Goal: Task Accomplishment & Management: Use online tool/utility

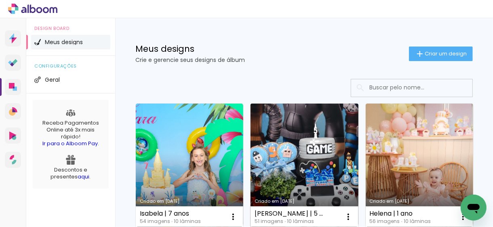
click at [315, 150] on link "Criado em [DATE]" at bounding box center [303, 165] width 107 height 124
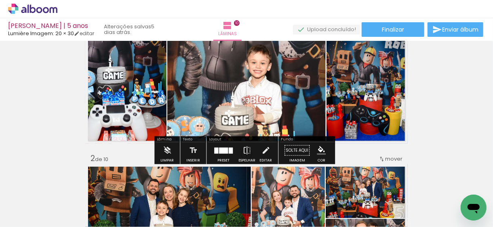
scroll to position [40, 0]
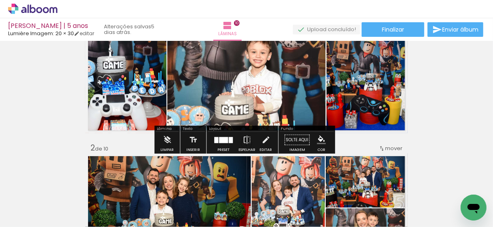
click at [222, 141] on div at bounding box center [223, 139] width 9 height 6
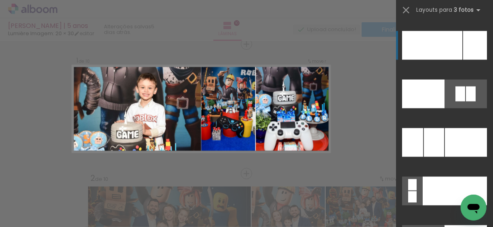
scroll to position [8576, 0]
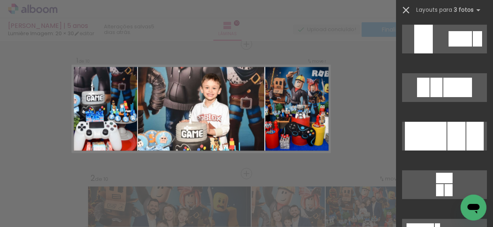
click at [406, 8] on iron-icon at bounding box center [405, 9] width 11 height 11
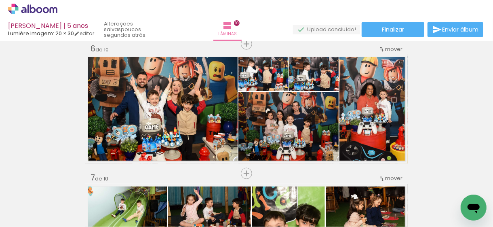
scroll to position [777, 0]
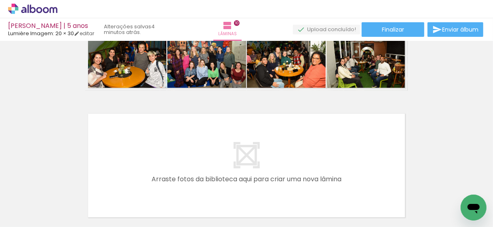
scroll to position [1252, 0]
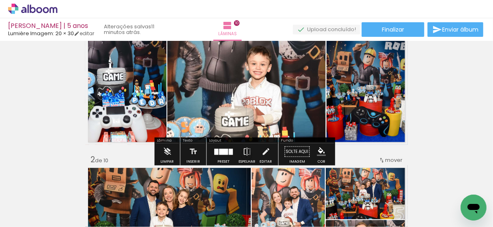
scroll to position [40, 0]
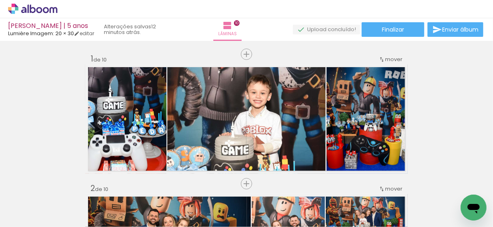
scroll to position [40, 0]
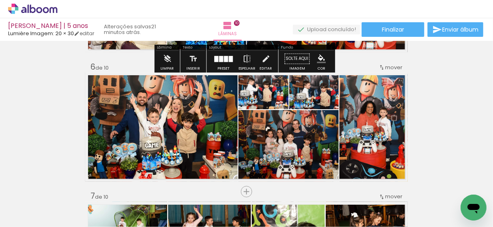
scroll to position [646, 0]
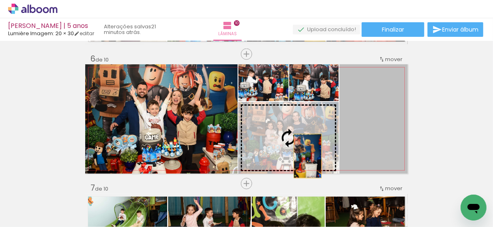
drag, startPoint x: 382, startPoint y: 117, endPoint x: 304, endPoint y: 156, distance: 87.0
click at [0, 0] on slot at bounding box center [0, 0] width 0 height 0
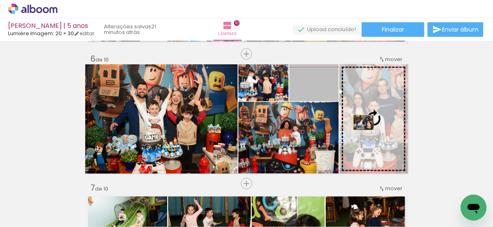
drag, startPoint x: 327, startPoint y: 95, endPoint x: 360, endPoint y: 122, distance: 43.3
click at [0, 0] on slot at bounding box center [0, 0] width 0 height 0
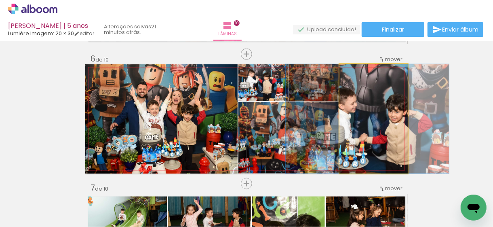
drag, startPoint x: 375, startPoint y: 122, endPoint x: 369, endPoint y: 122, distance: 6.1
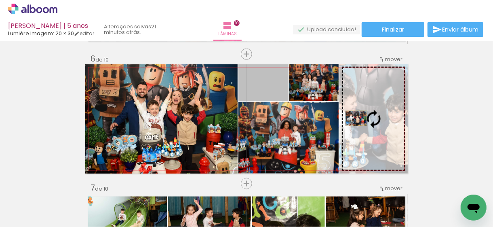
drag, startPoint x: 276, startPoint y: 92, endPoint x: 355, endPoint y: 118, distance: 82.9
click at [0, 0] on slot at bounding box center [0, 0] width 0 height 0
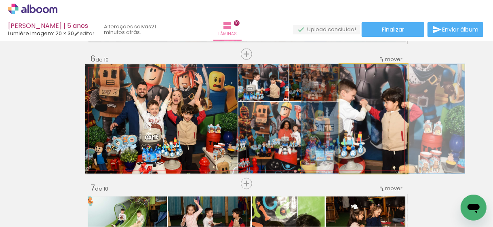
drag, startPoint x: 373, startPoint y: 123, endPoint x: 382, endPoint y: 124, distance: 9.8
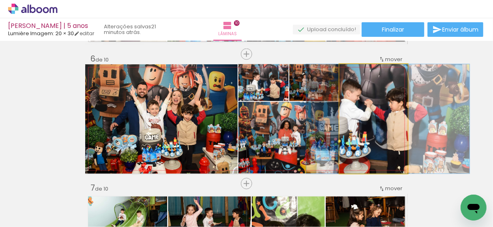
drag, startPoint x: 376, startPoint y: 127, endPoint x: 381, endPoint y: 127, distance: 4.8
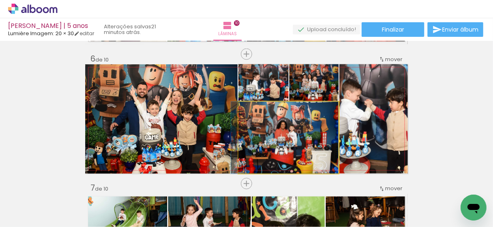
drag, startPoint x: 310, startPoint y: 140, endPoint x: 304, endPoint y: 142, distance: 7.1
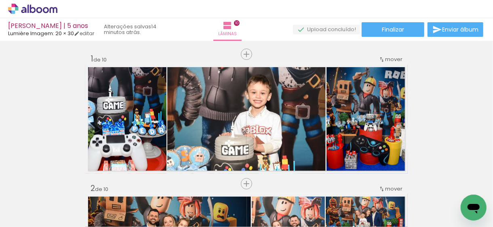
scroll to position [646, 0]
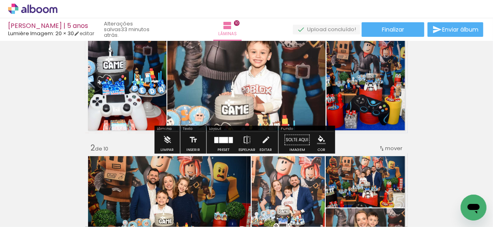
click at [237, 99] on quentale-photo at bounding box center [246, 78] width 158 height 109
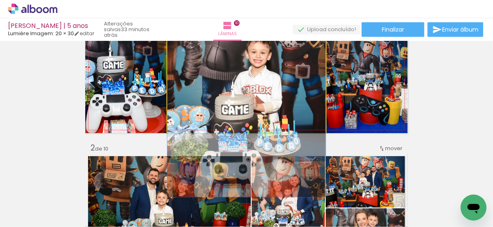
click at [237, 99] on quentale-photo at bounding box center [246, 78] width 158 height 109
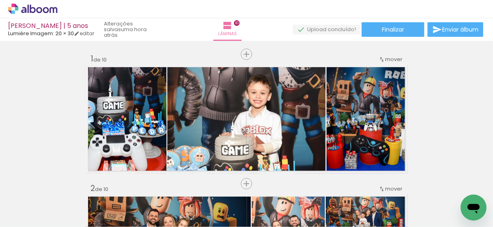
scroll to position [40, 0]
